Goal: Task Accomplishment & Management: Use online tool/utility

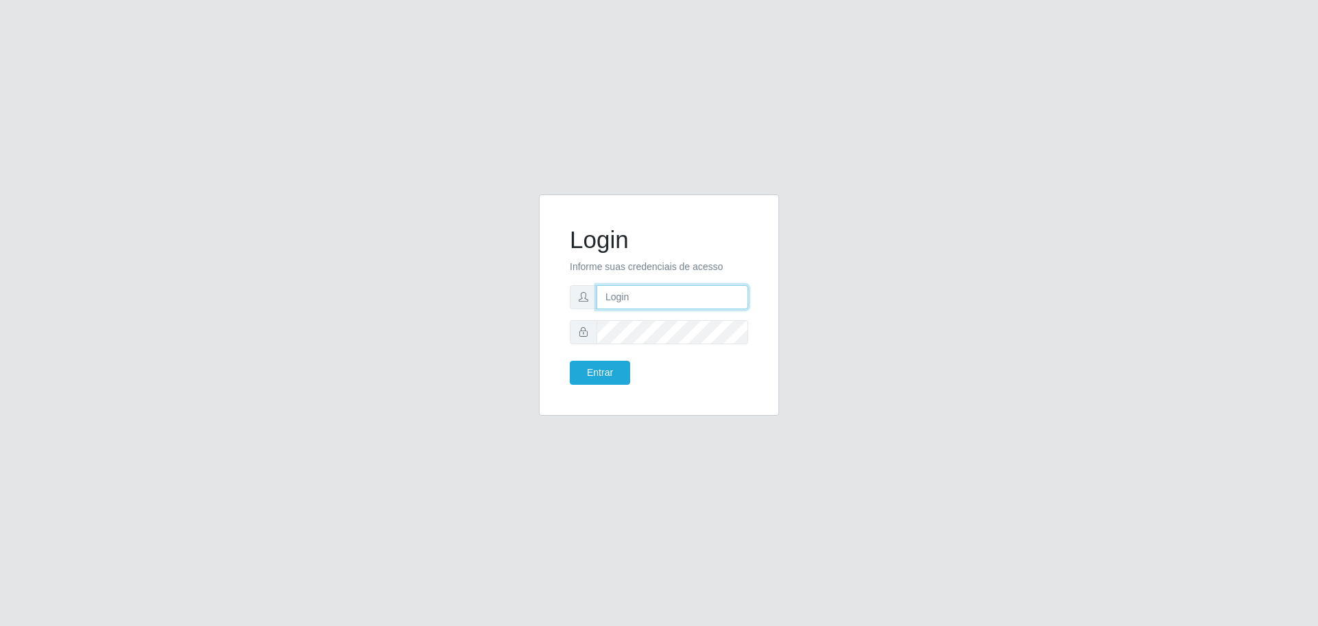
type input "[EMAIL_ADDRESS][DOMAIN_NAME]"
click at [570, 361] on button "Entrar" at bounding box center [600, 373] width 60 height 24
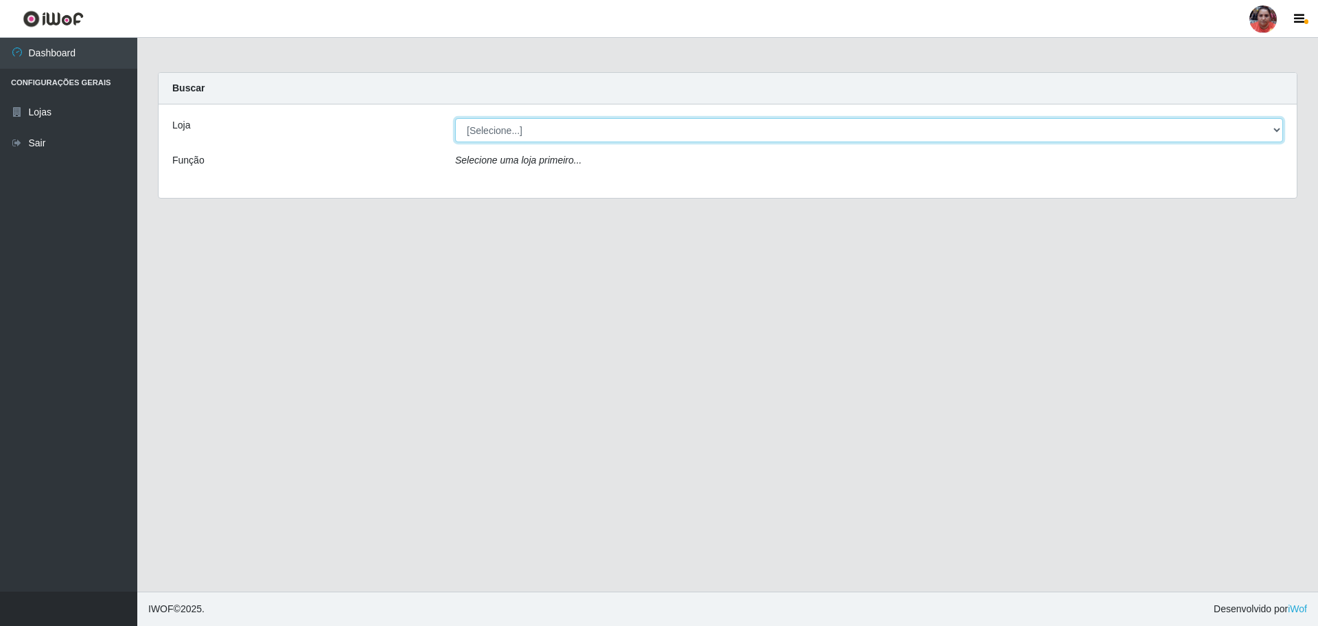
click at [538, 132] on select "[Selecione...] Mar Vermelho - Loja 05" at bounding box center [869, 130] width 828 height 24
select select "252"
click at [455, 118] on select "[Selecione...] Mar Vermelho - Loja 05" at bounding box center [869, 130] width 828 height 24
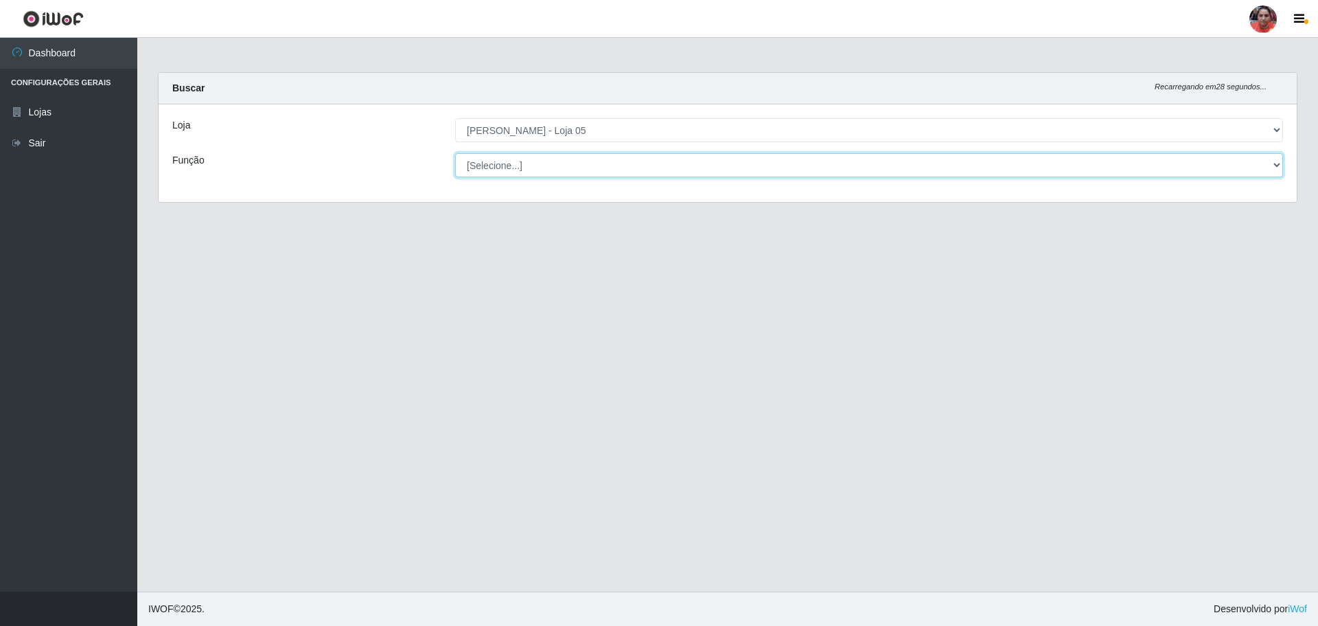
click at [539, 163] on select "[Selecione...] ASG ASG + ASG ++ Auxiliar de Depósito Auxiliar de Depósito + Aux…" at bounding box center [869, 165] width 828 height 24
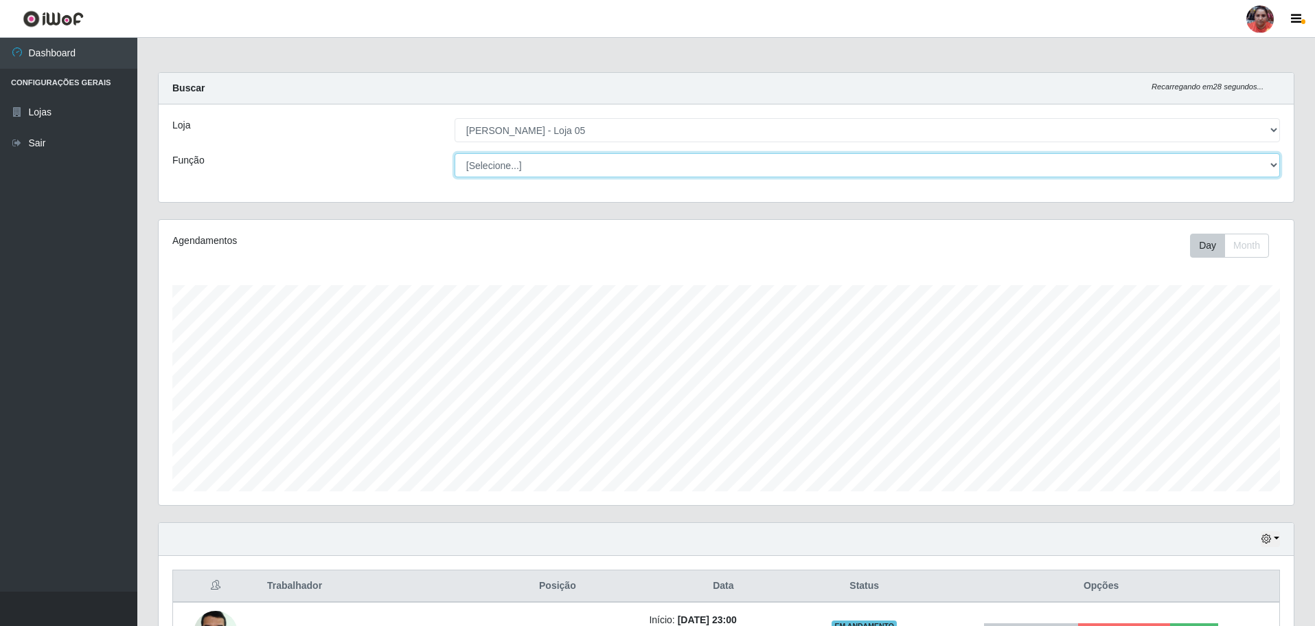
scroll to position [285, 1135]
click at [539, 164] on select "[Selecione...] ASG ASG + ASG ++ Auxiliar de Depósito Auxiliar de Depósito + Aux…" at bounding box center [867, 165] width 825 height 24
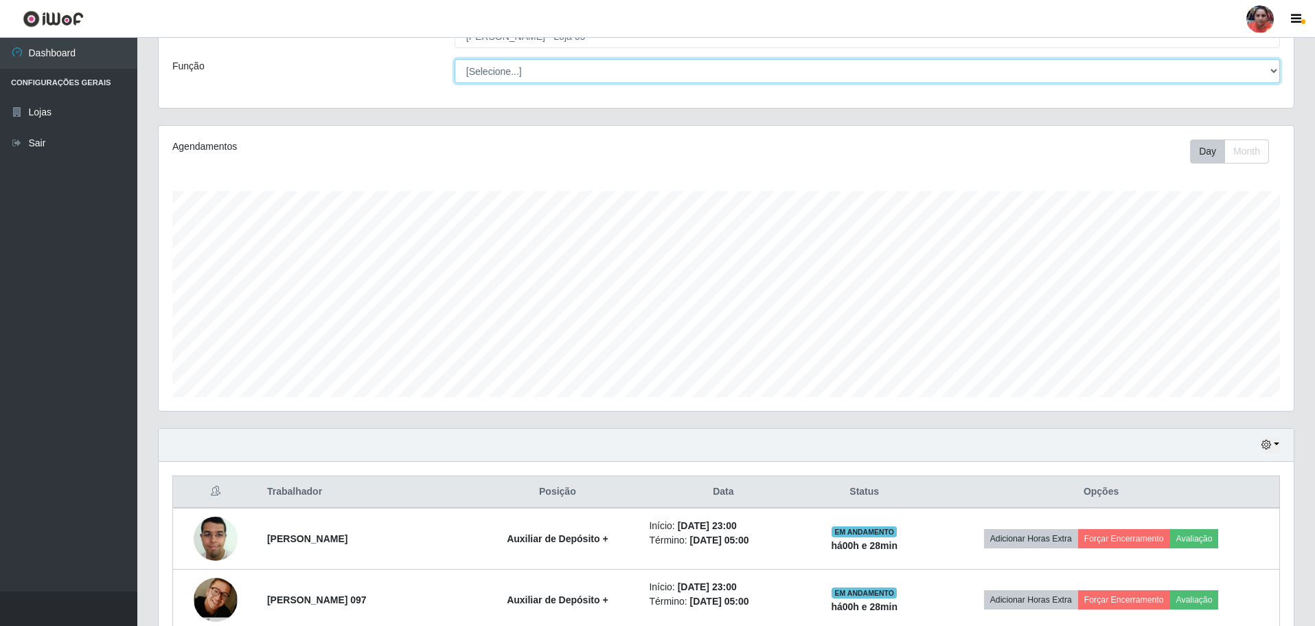
scroll to position [0, 0]
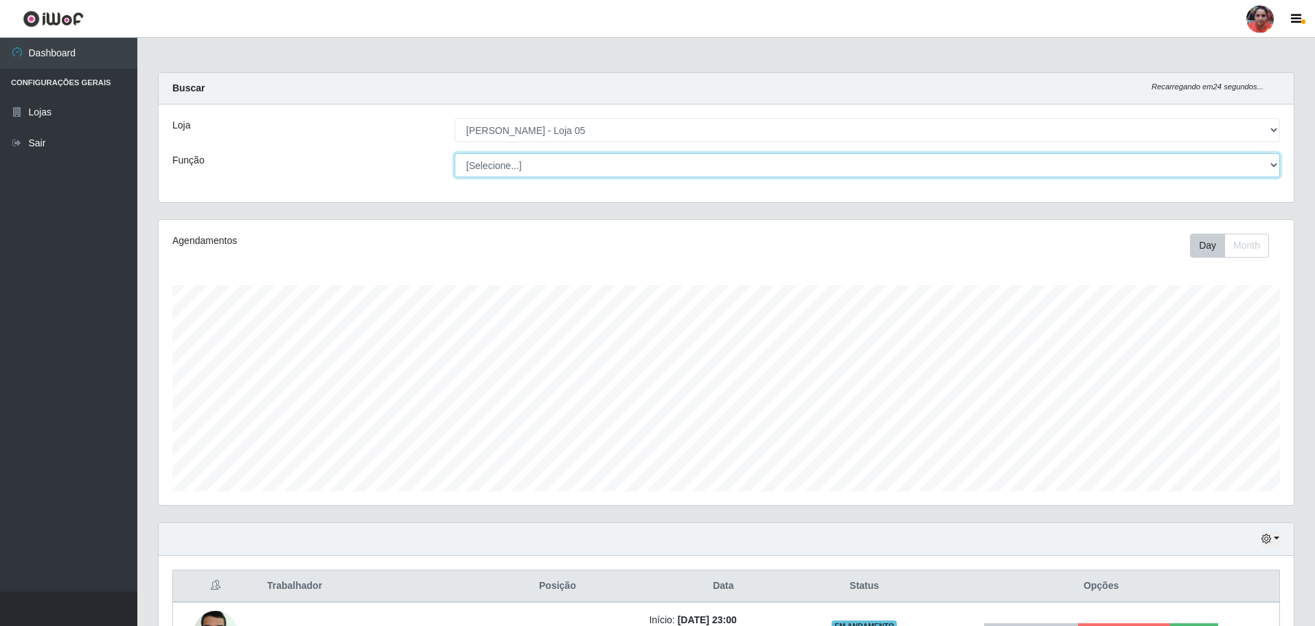
click at [521, 162] on select "[Selecione...] ASG ASG + ASG ++ Auxiliar de Depósito Auxiliar de Depósito + Aux…" at bounding box center [867, 165] width 825 height 24
select select "22"
click at [455, 153] on select "[Selecione...] ASG ASG + ASG ++ Auxiliar de Depósito Auxiliar de Depósito + Aux…" at bounding box center [867, 165] width 825 height 24
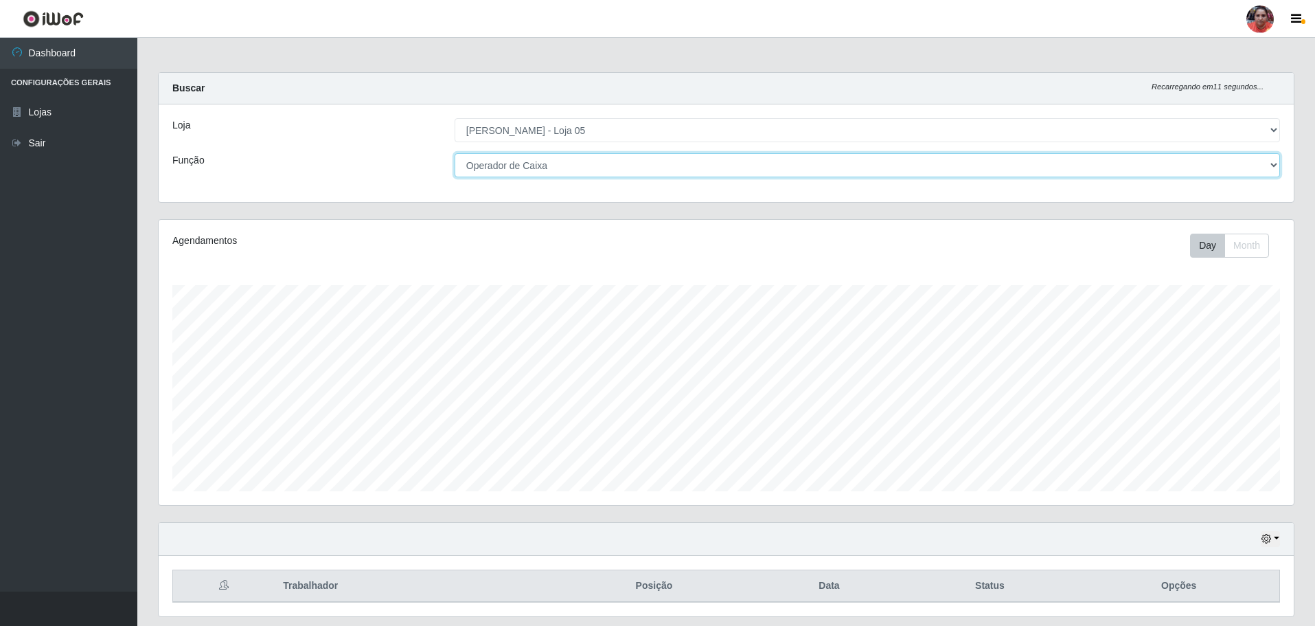
scroll to position [42, 0]
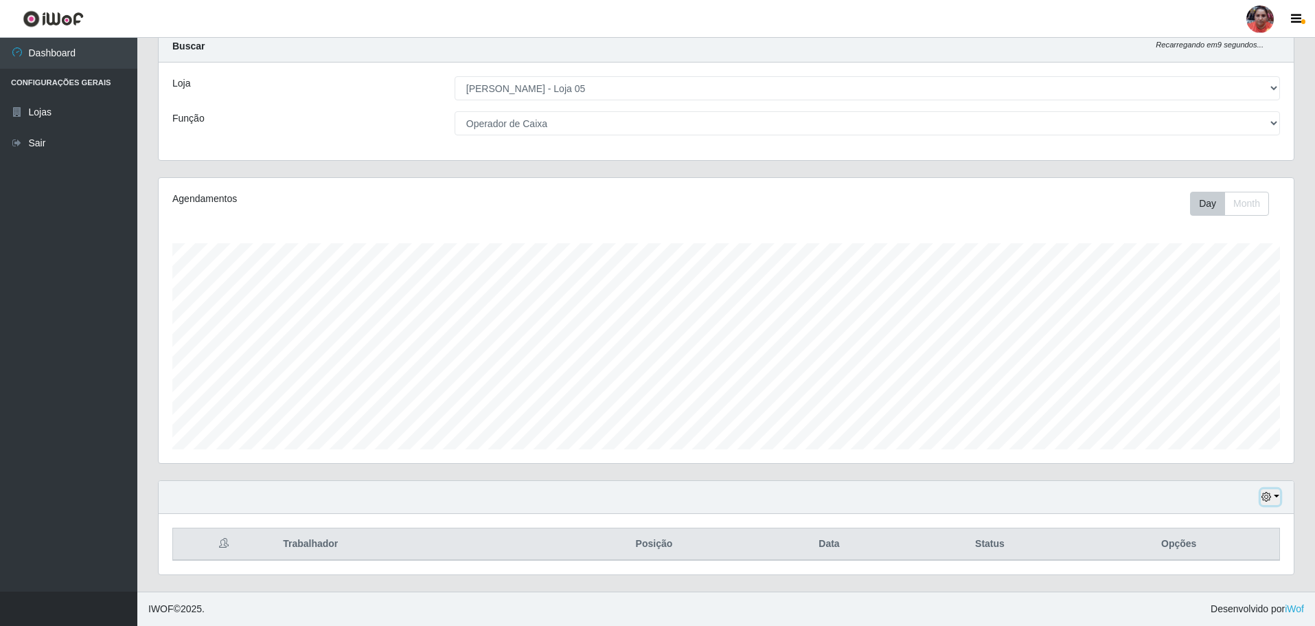
click at [1275, 494] on button "button" at bounding box center [1270, 497] width 19 height 16
click at [1212, 417] on button "3 dias" at bounding box center [1225, 416] width 108 height 29
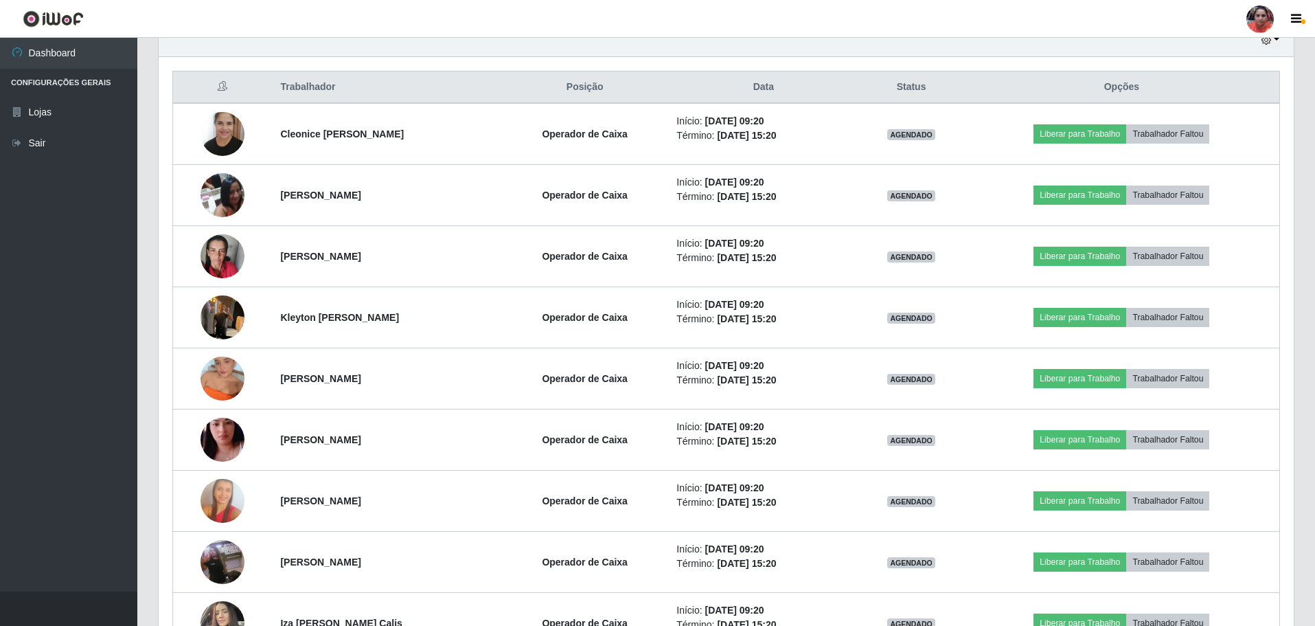
scroll to position [523, 0]
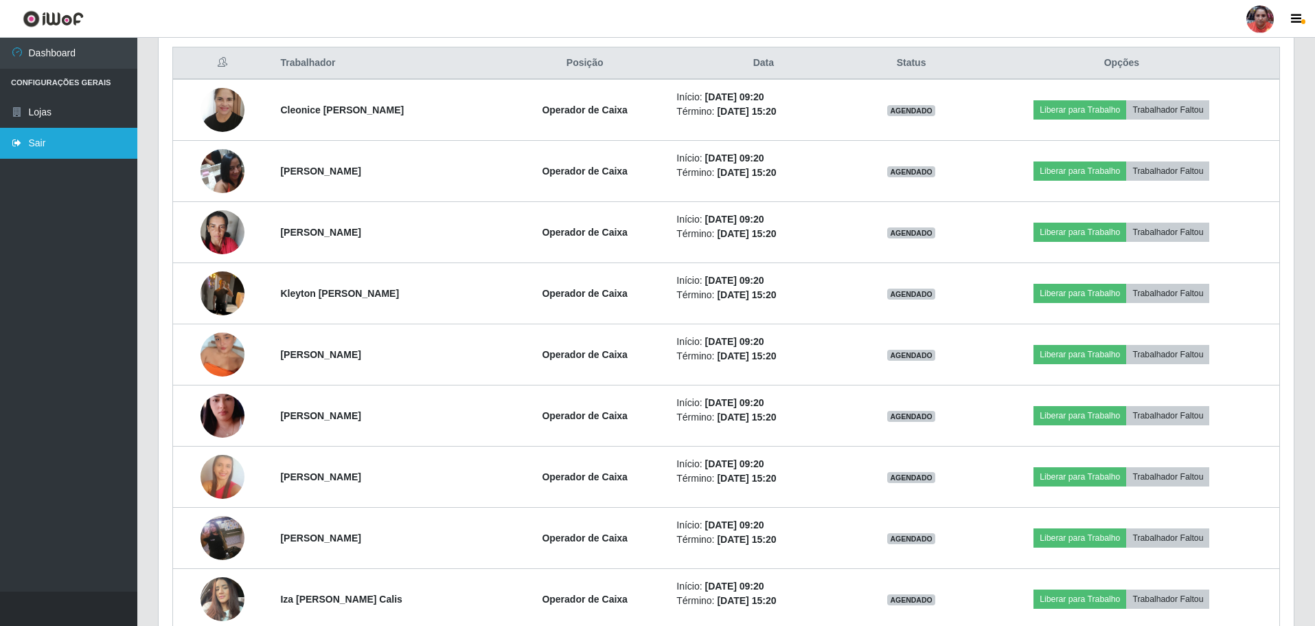
click at [84, 138] on link "Sair" at bounding box center [68, 143] width 137 height 31
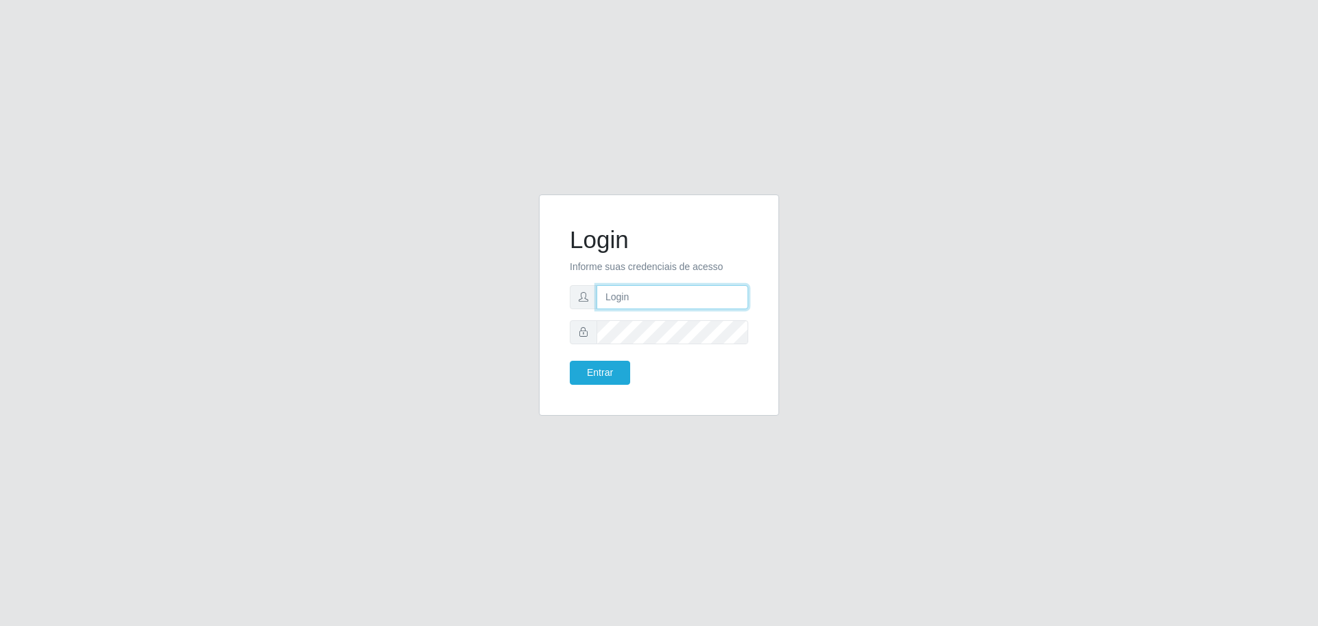
type input "[EMAIL_ADDRESS][DOMAIN_NAME]"
